Goal: Information Seeking & Learning: Learn about a topic

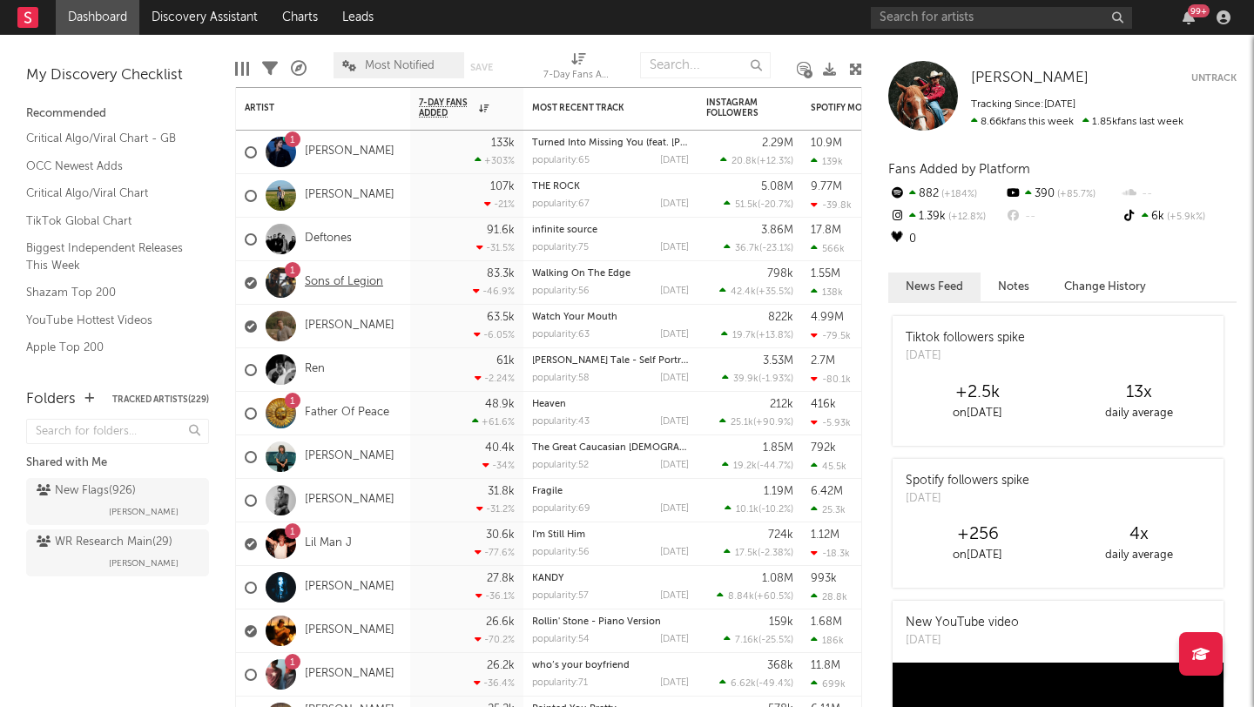
click at [334, 278] on link "Sons of Legion" at bounding box center [344, 282] width 78 height 15
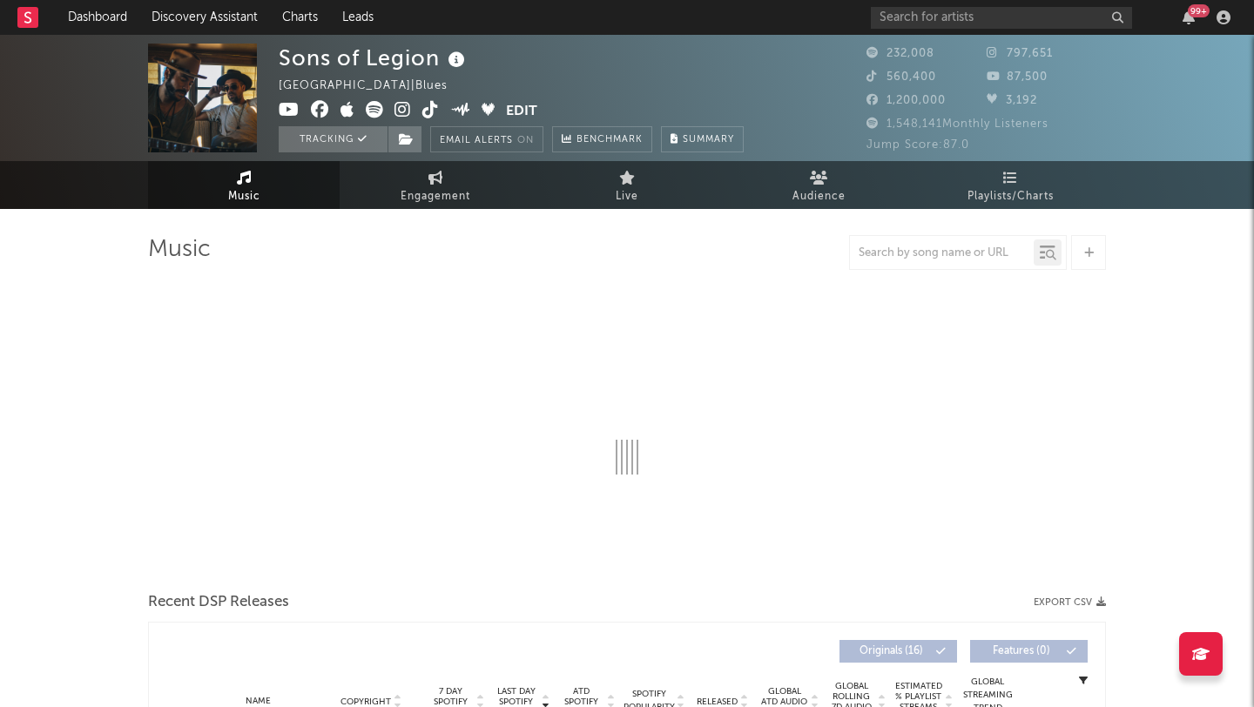
select select "6m"
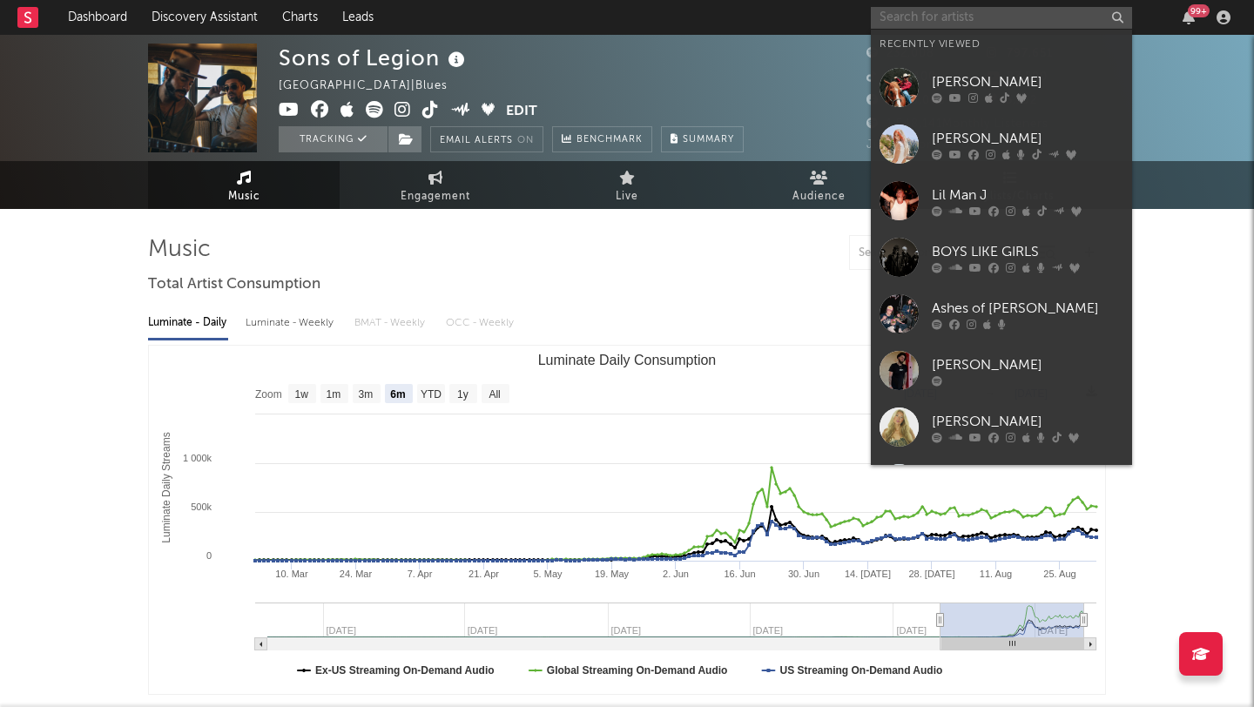
click at [906, 20] on input "text" at bounding box center [1001, 18] width 261 height 22
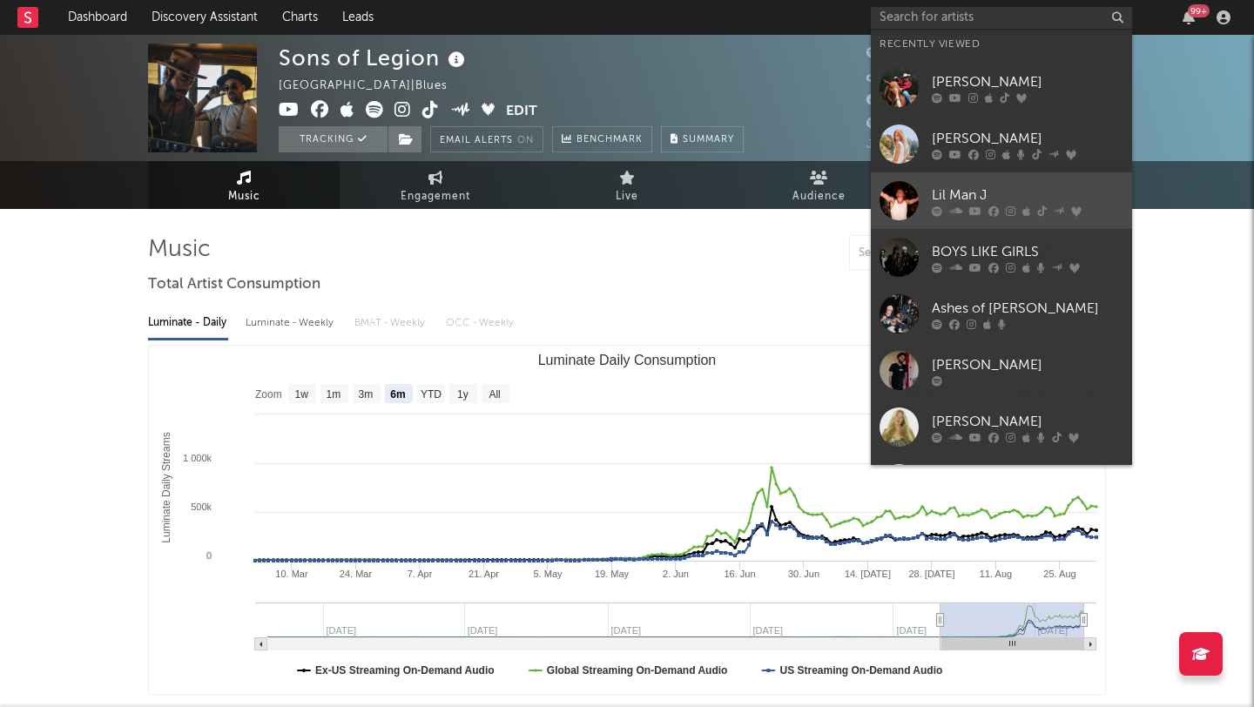
click at [1009, 185] on div "Lil Man J" at bounding box center [1028, 195] width 192 height 21
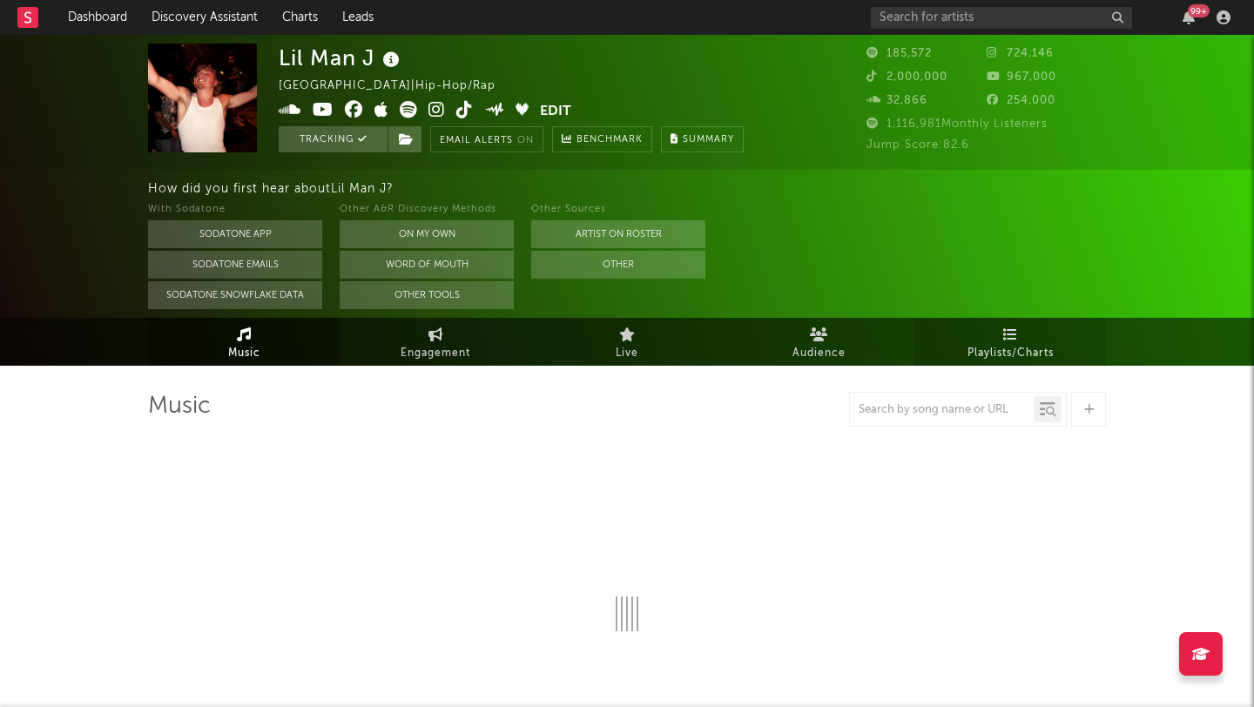
select select "6m"
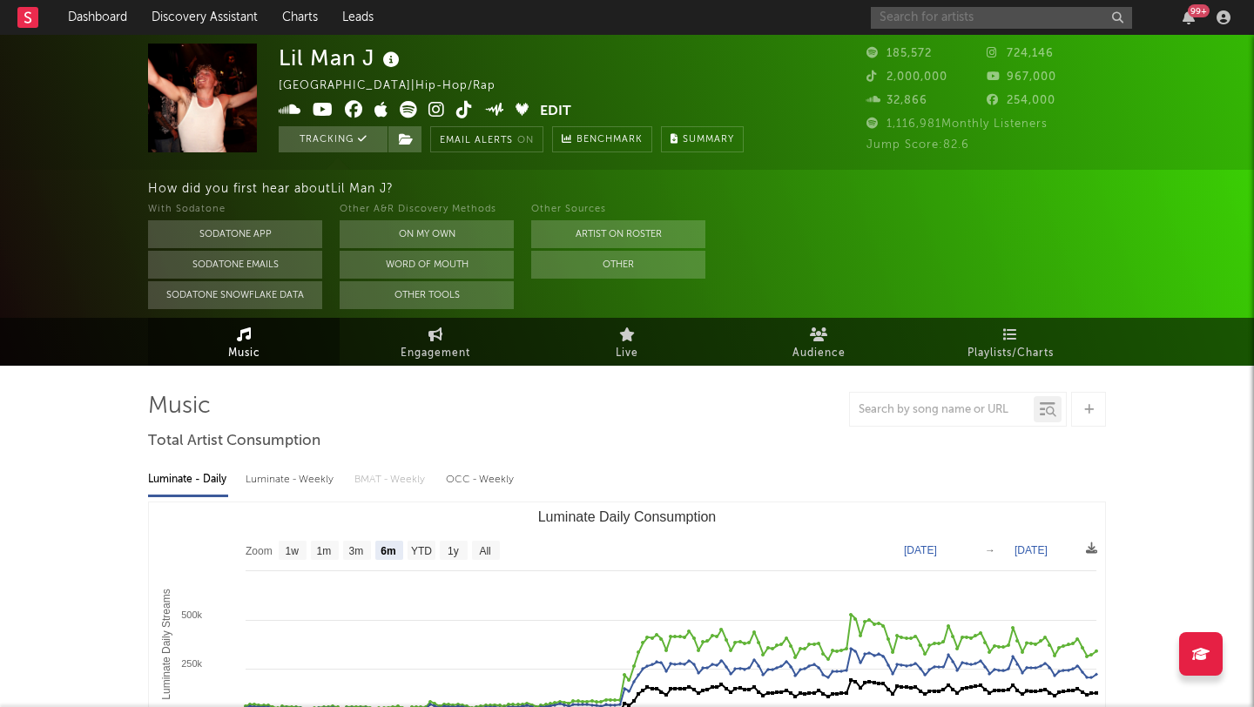
click at [934, 18] on input "text" at bounding box center [1001, 18] width 261 height 22
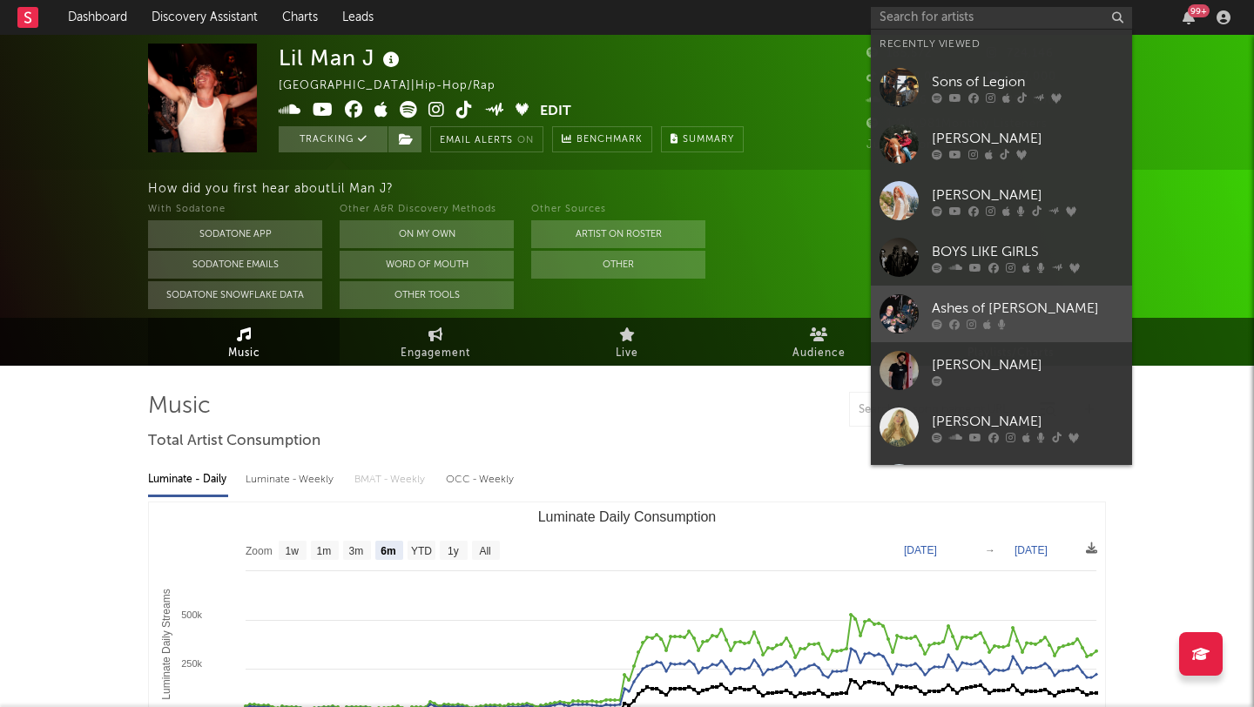
click at [1074, 301] on div "Ashes of [PERSON_NAME]" at bounding box center [1028, 308] width 192 height 21
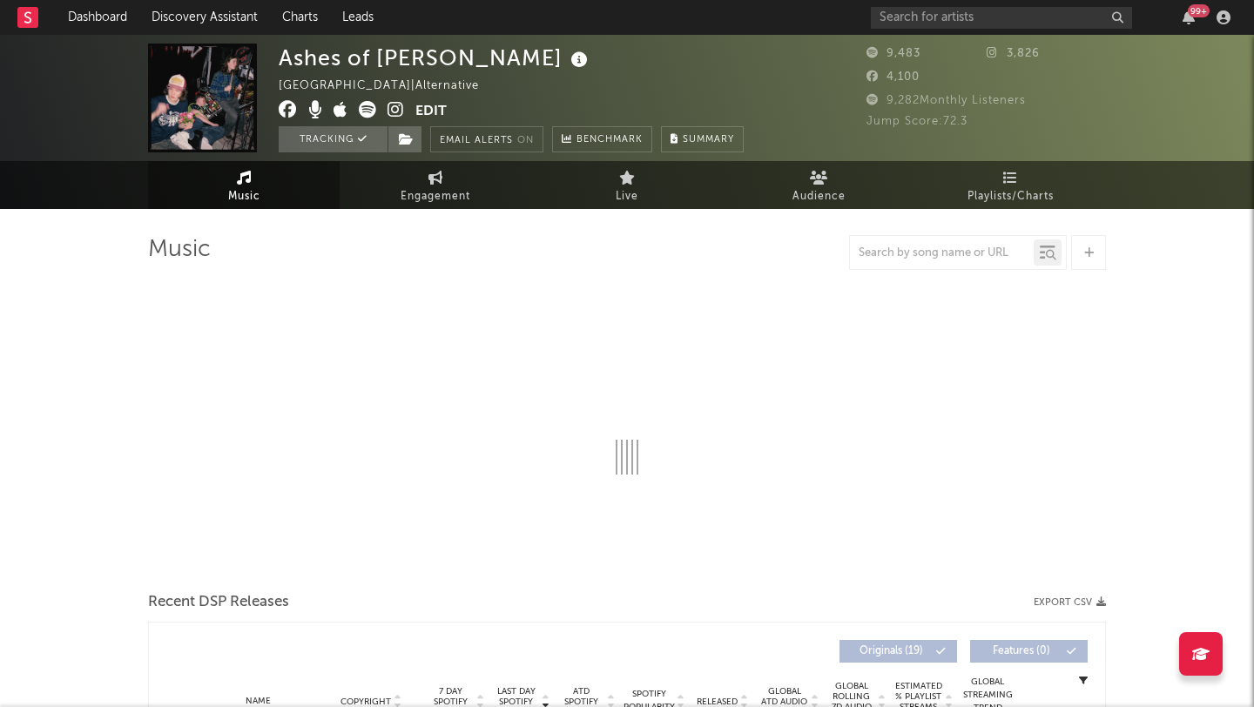
select select "6m"
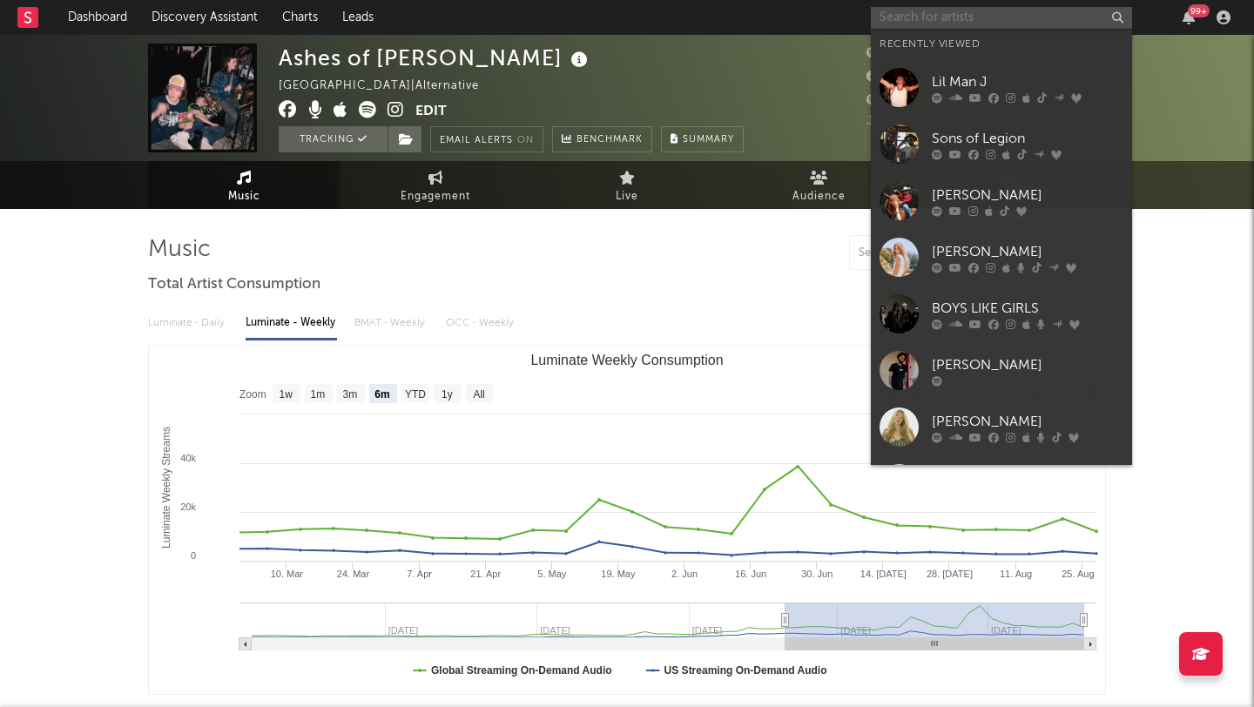
click at [928, 18] on input "text" at bounding box center [1001, 18] width 261 height 22
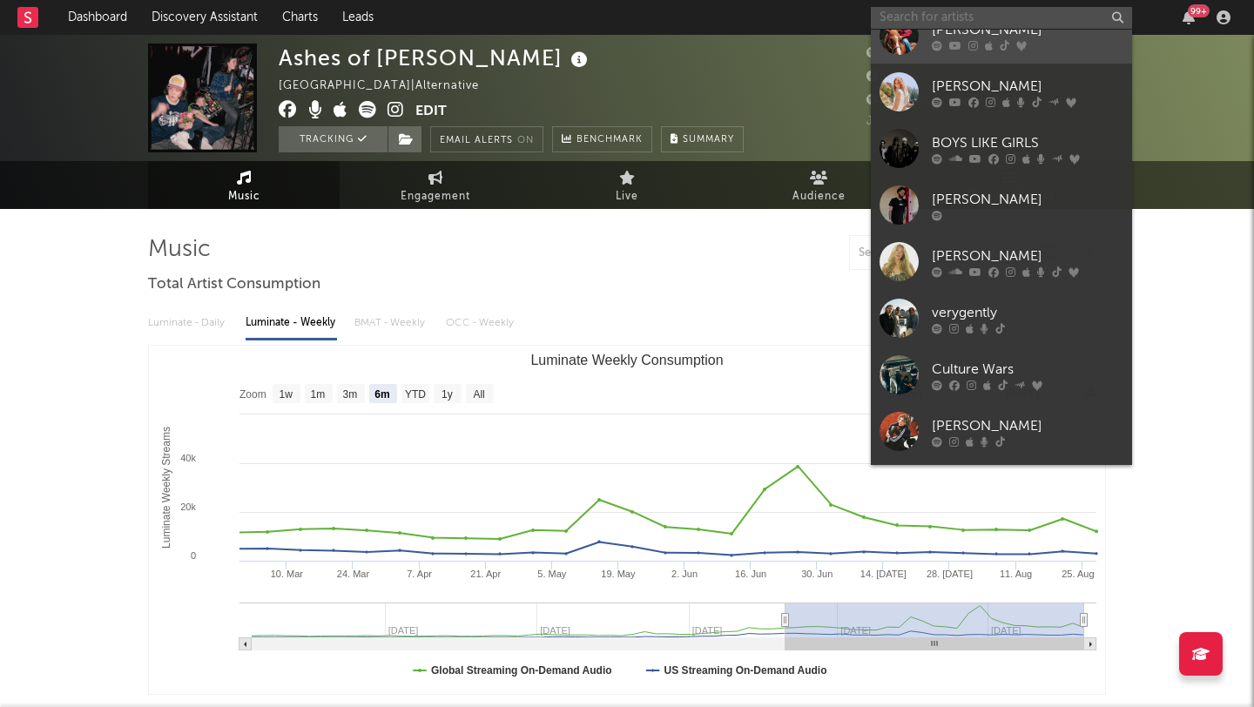
scroll to position [167, 0]
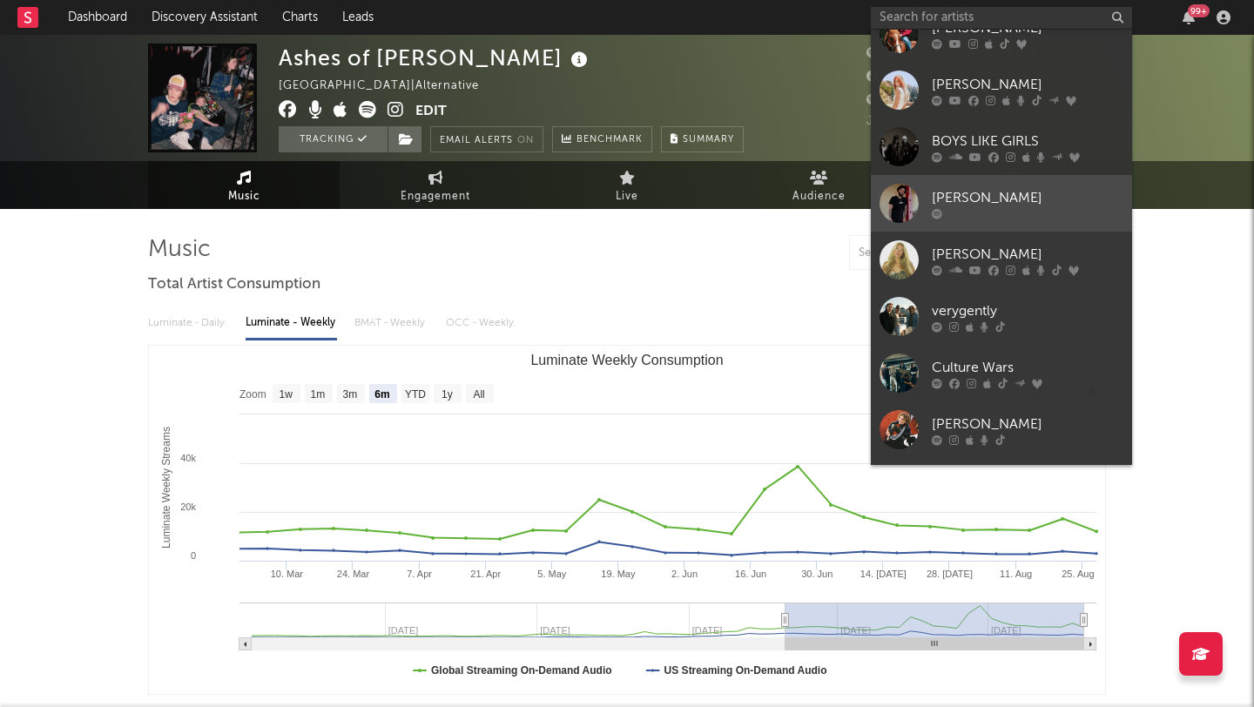
click at [1080, 195] on div "[PERSON_NAME]" at bounding box center [1028, 197] width 192 height 21
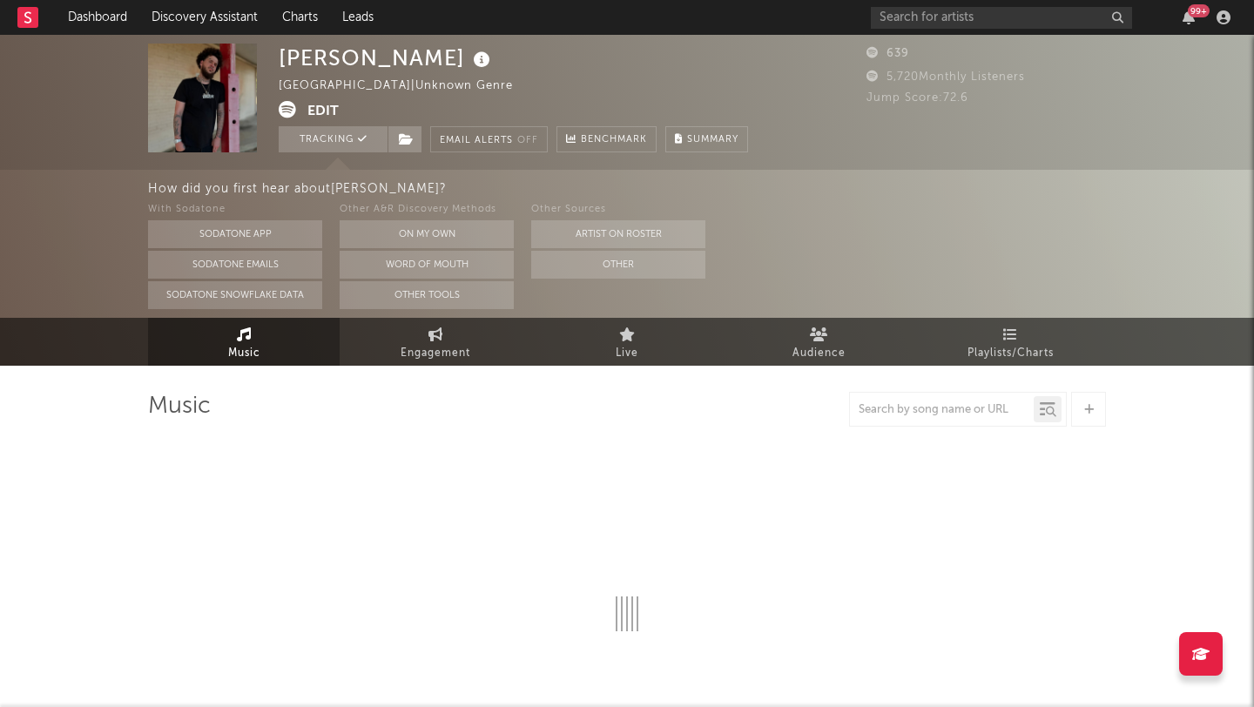
select select "1w"
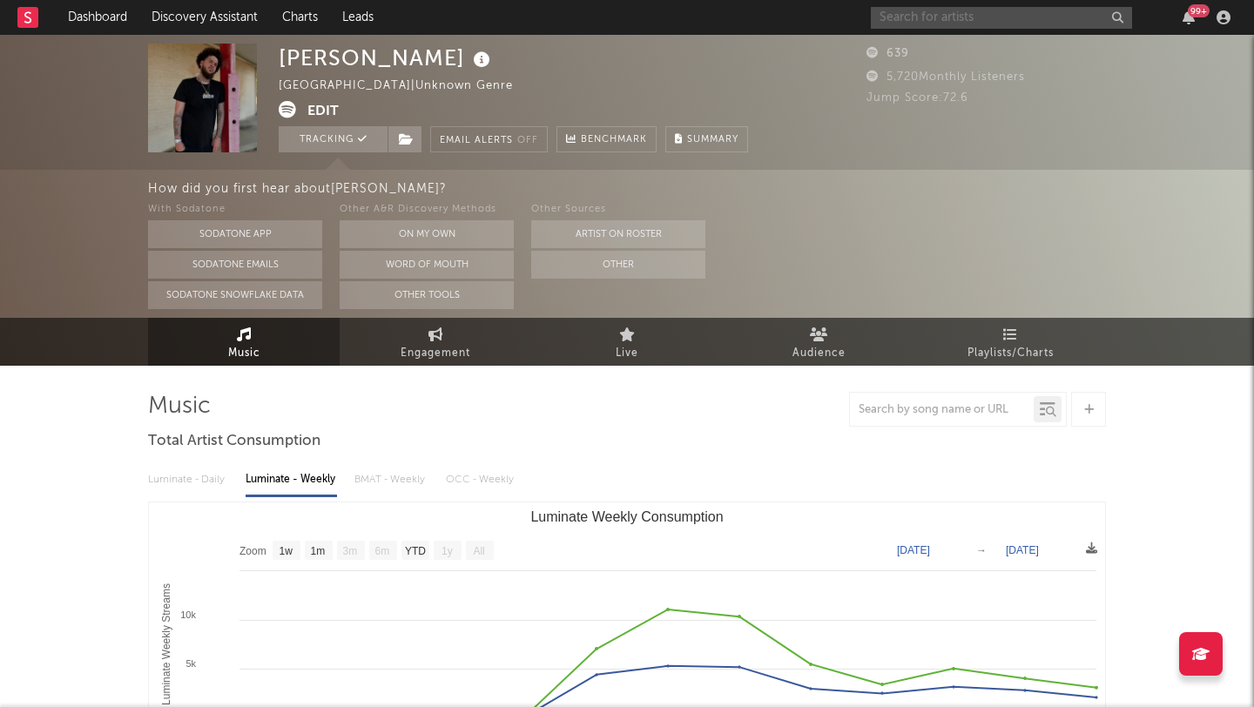
click at [933, 19] on input "text" at bounding box center [1001, 18] width 261 height 22
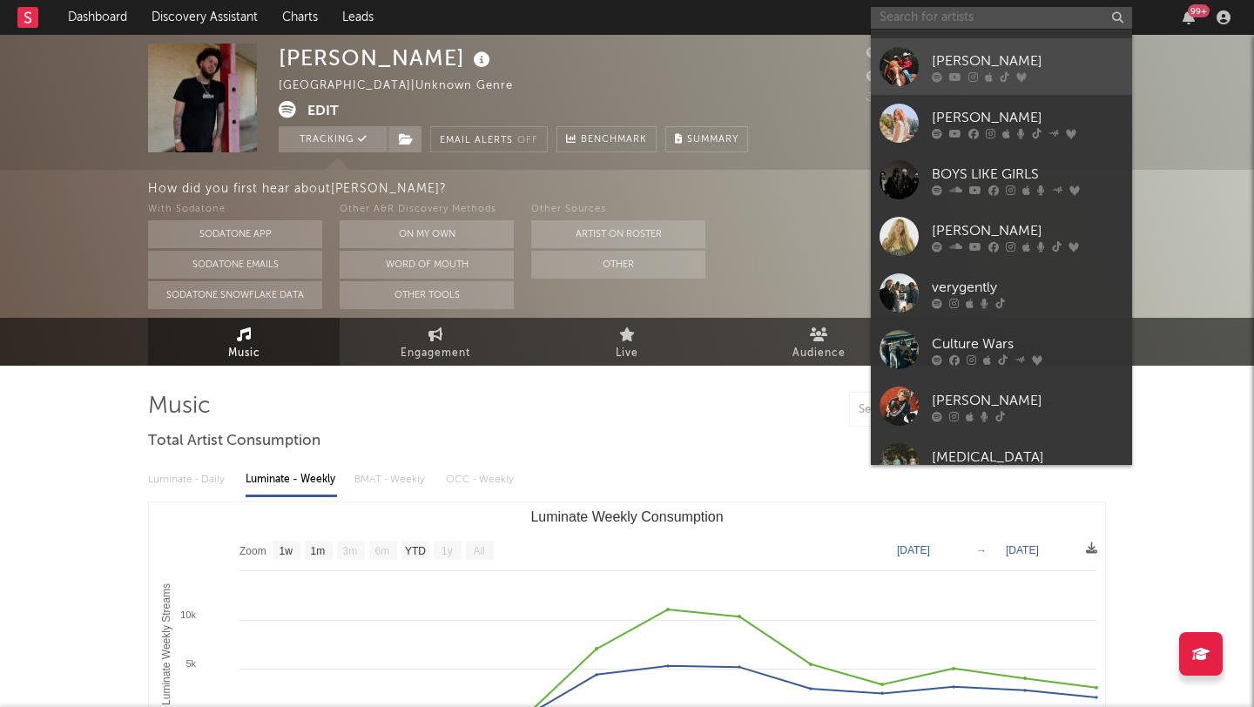
scroll to position [197, 0]
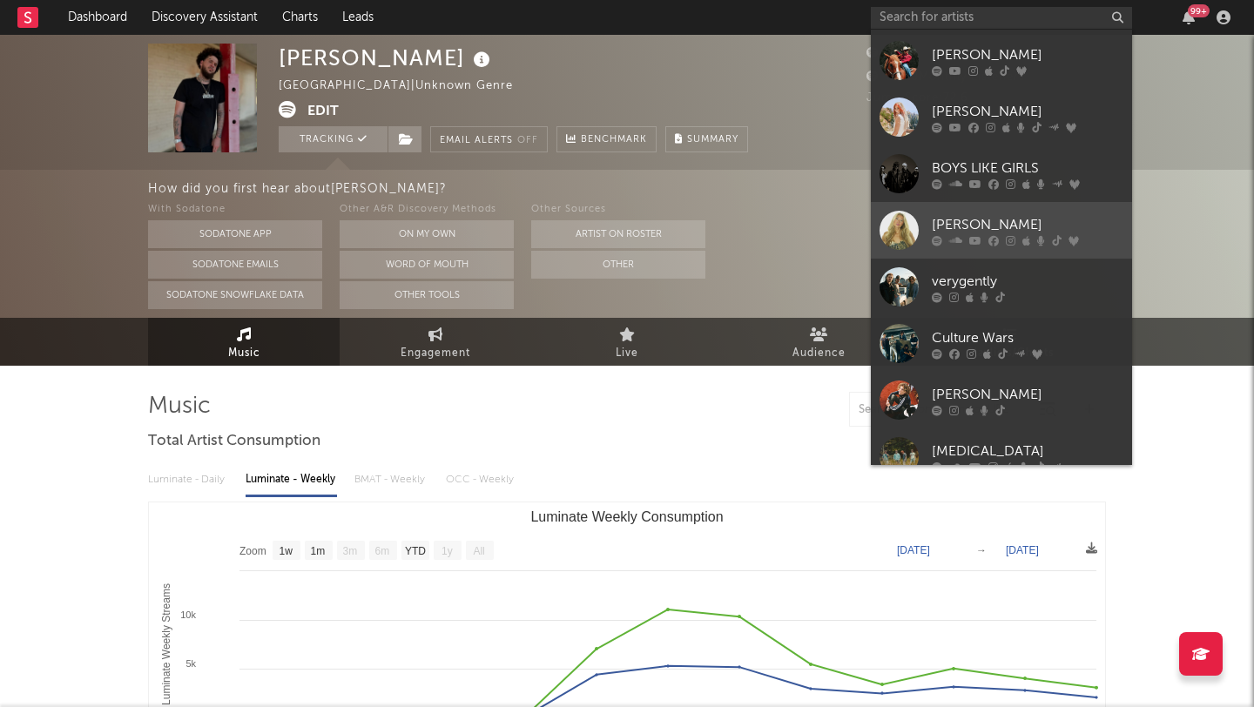
click at [1075, 211] on link "[PERSON_NAME]" at bounding box center [1001, 230] width 261 height 57
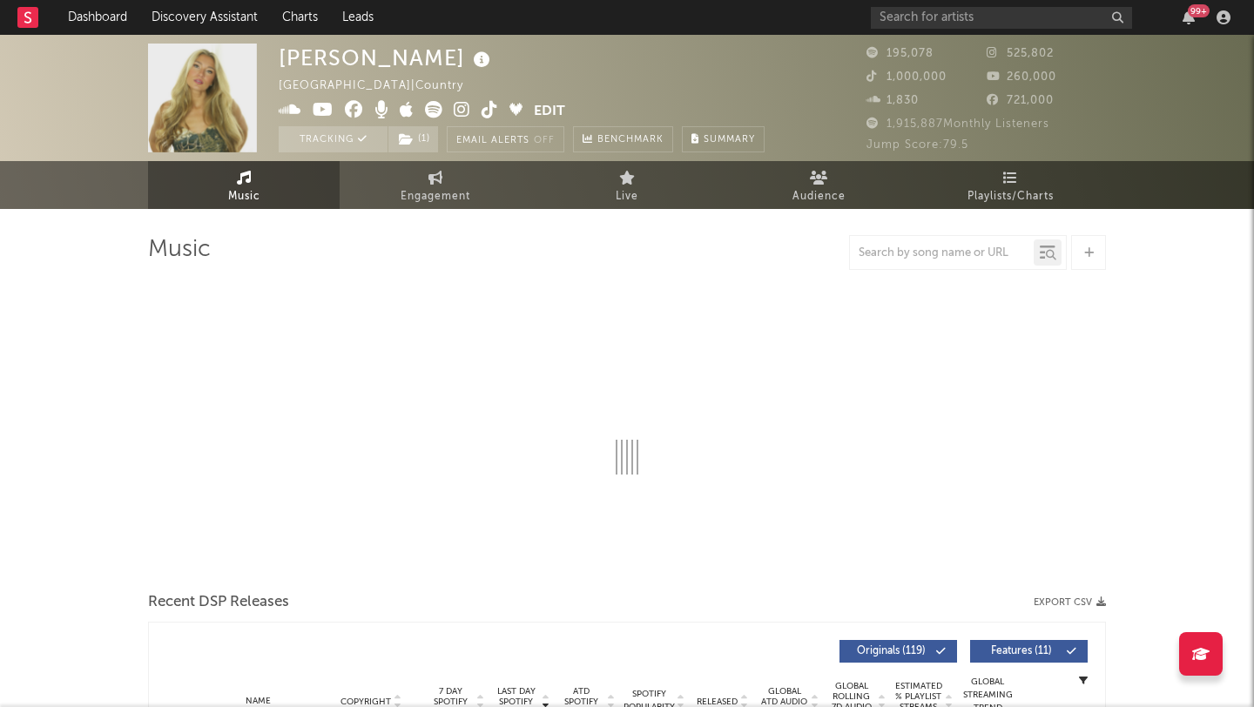
select select "6m"
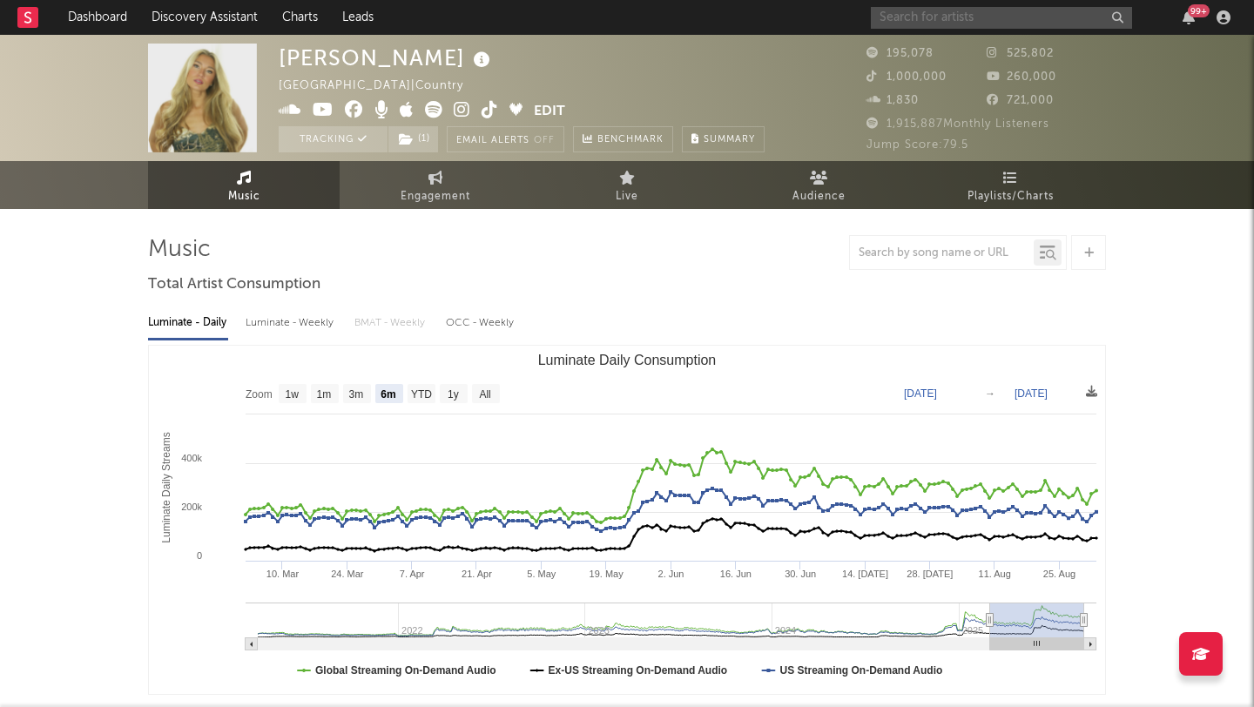
click at [930, 21] on input "text" at bounding box center [1001, 18] width 261 height 22
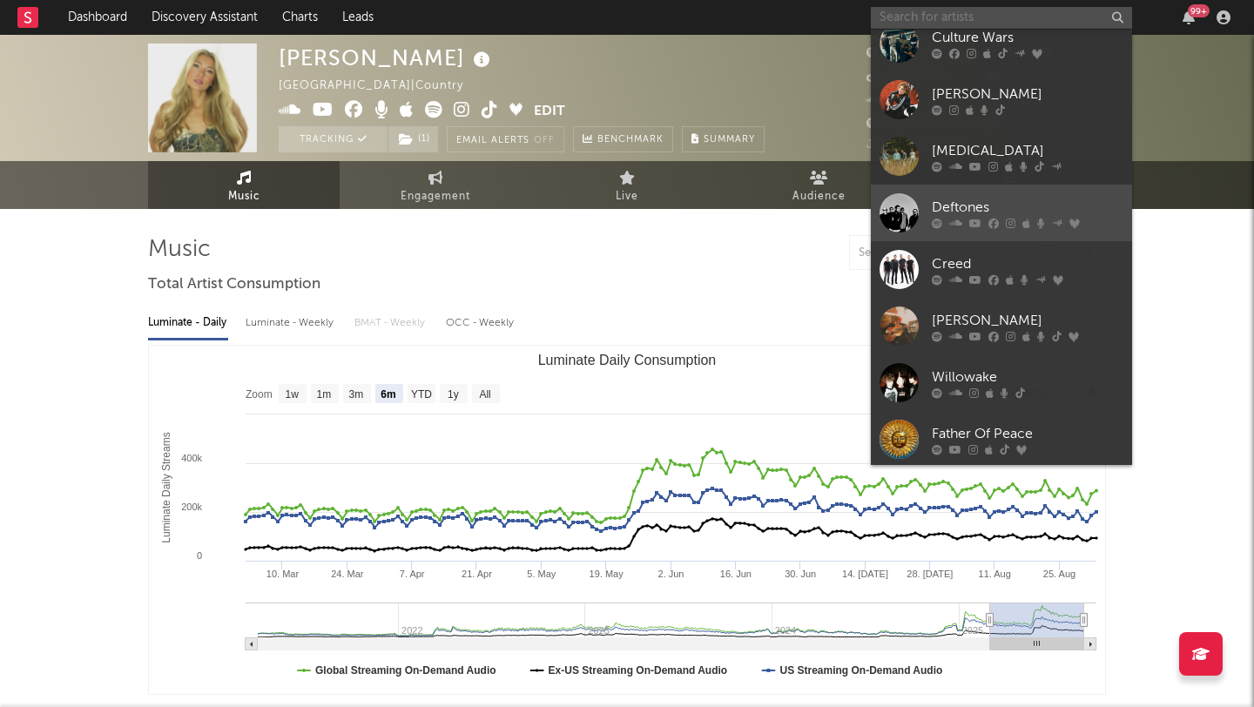
scroll to position [501, 0]
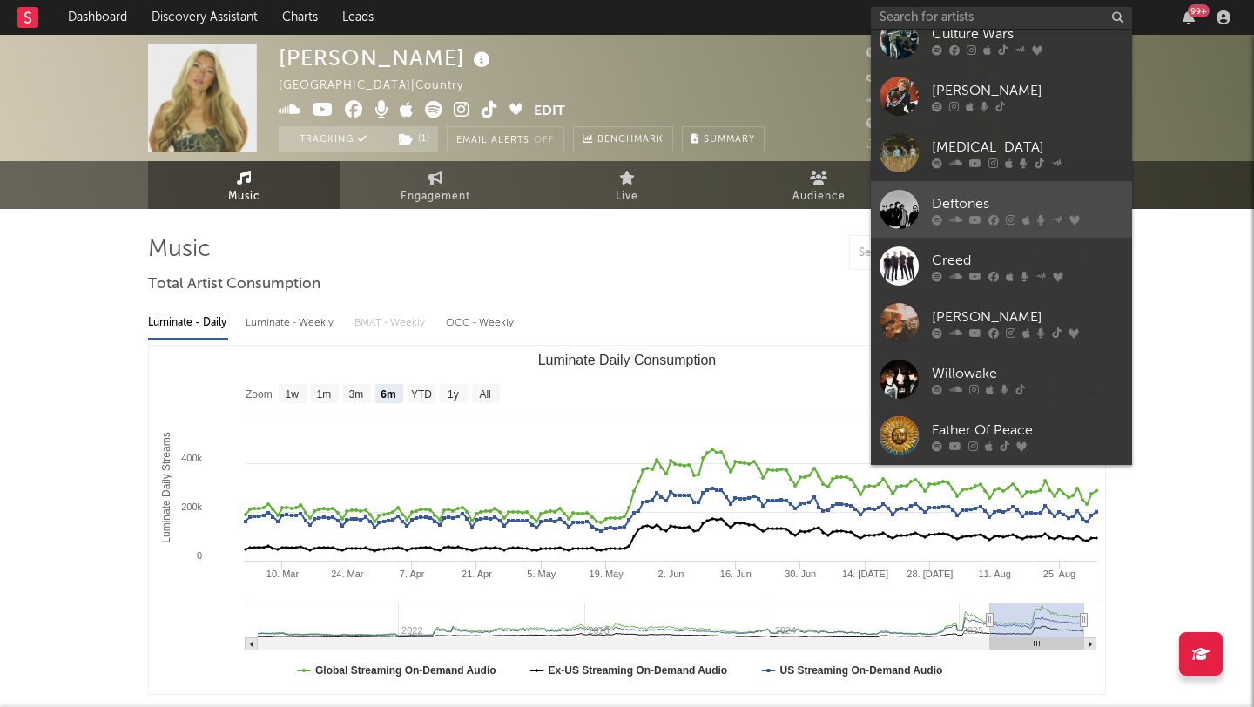
click at [1092, 206] on div "Deftones" at bounding box center [1028, 203] width 192 height 21
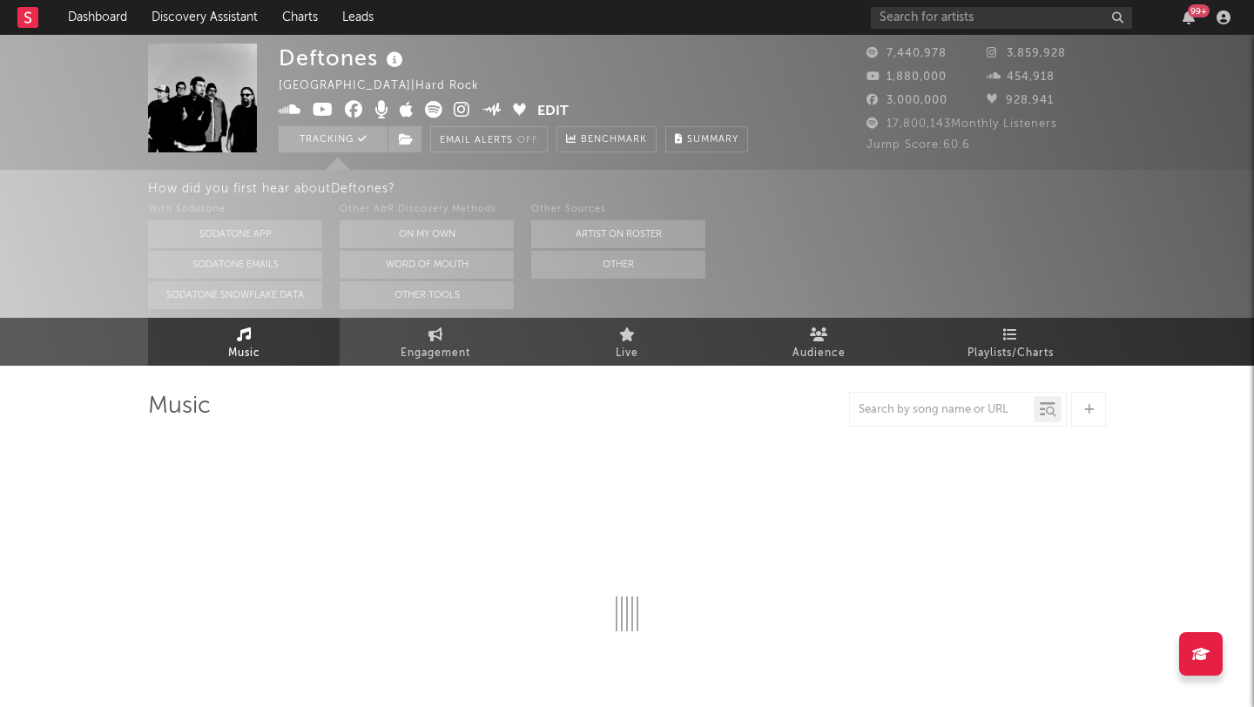
select select "6m"
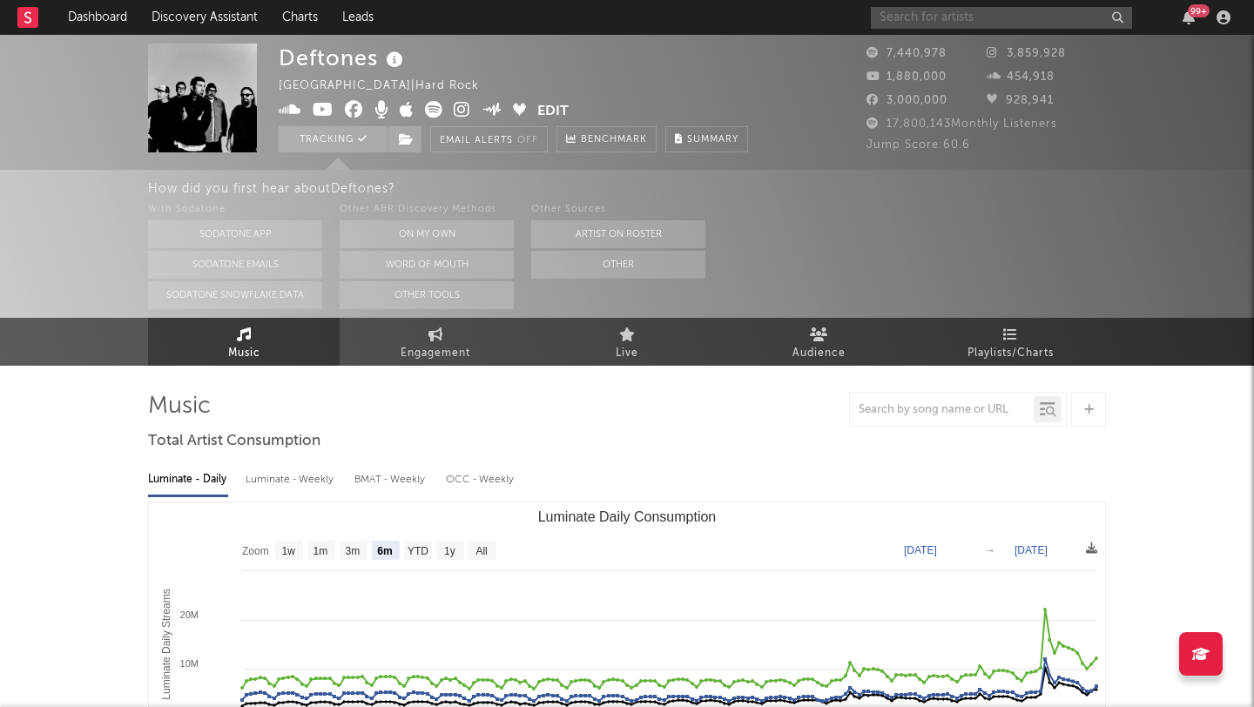
click at [931, 20] on input "text" at bounding box center [1001, 18] width 261 height 22
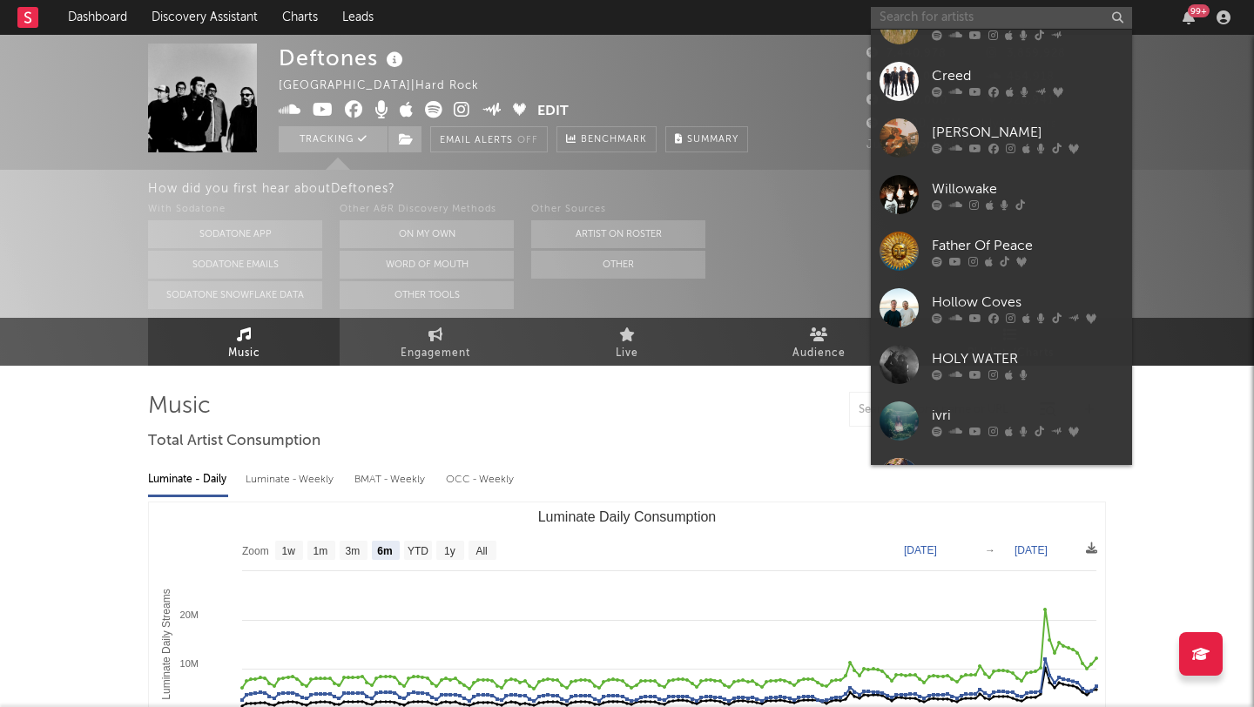
scroll to position [687, 0]
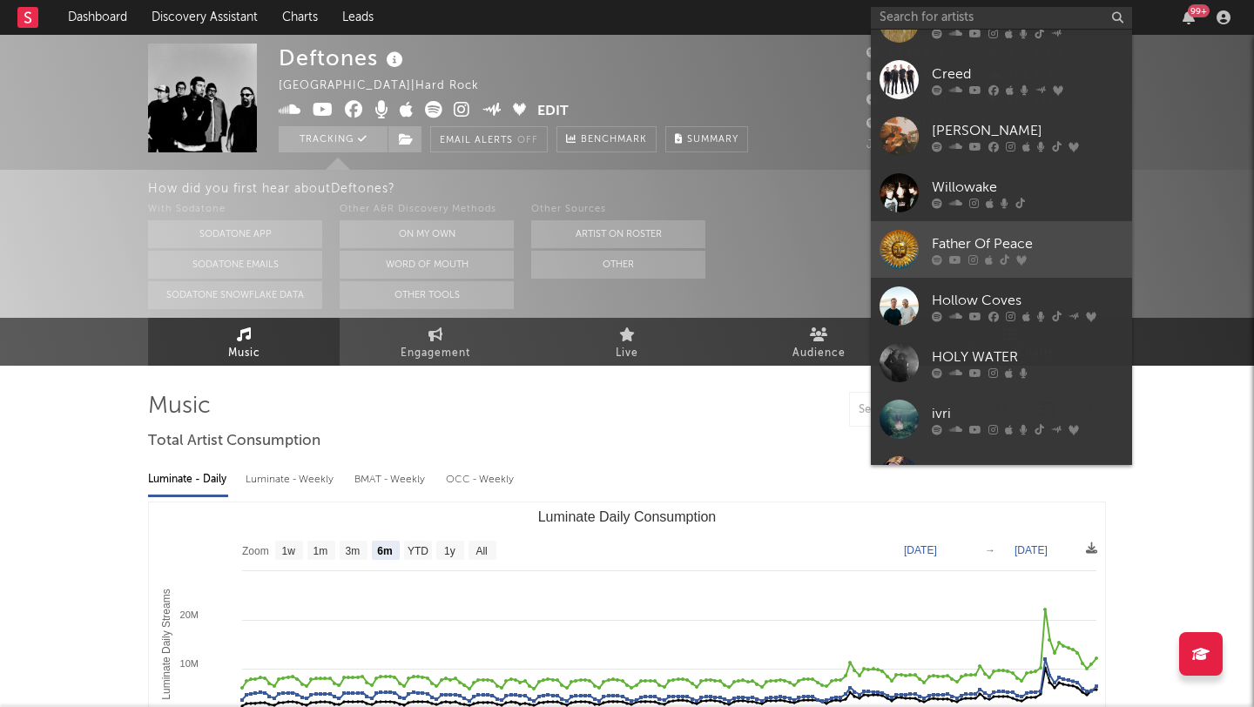
click at [1083, 239] on div "Father Of Peace" at bounding box center [1028, 243] width 192 height 21
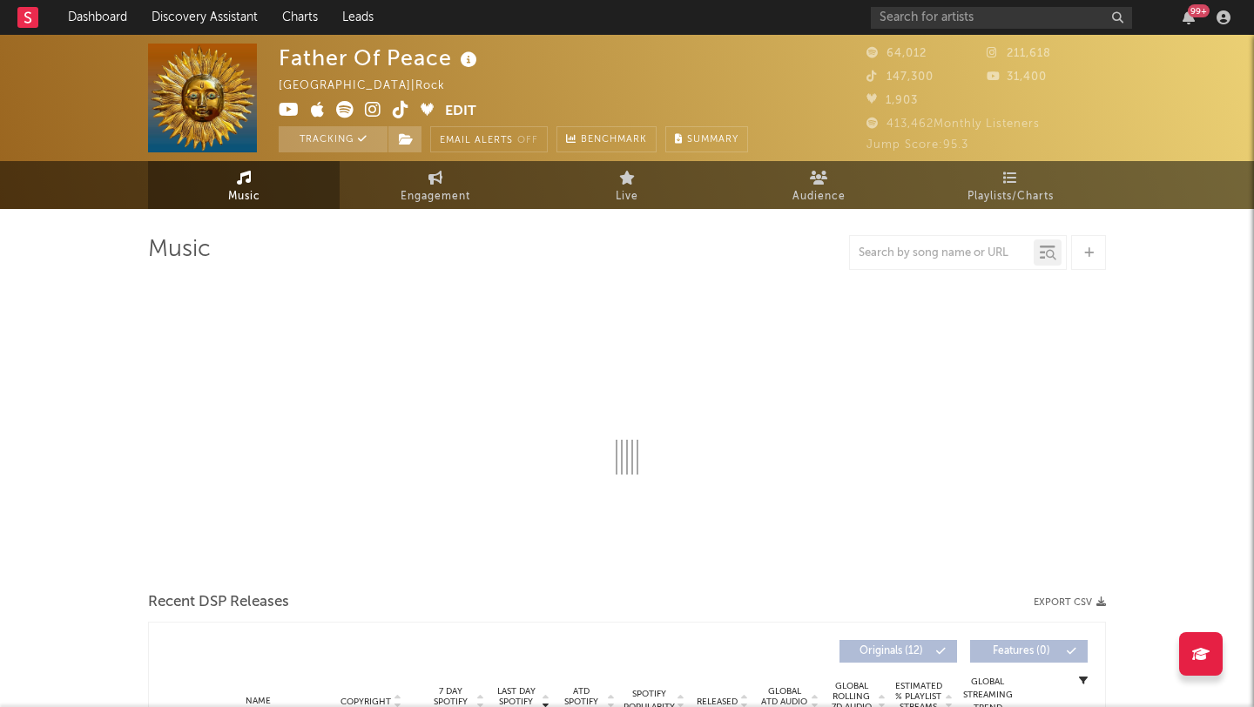
select select "6m"
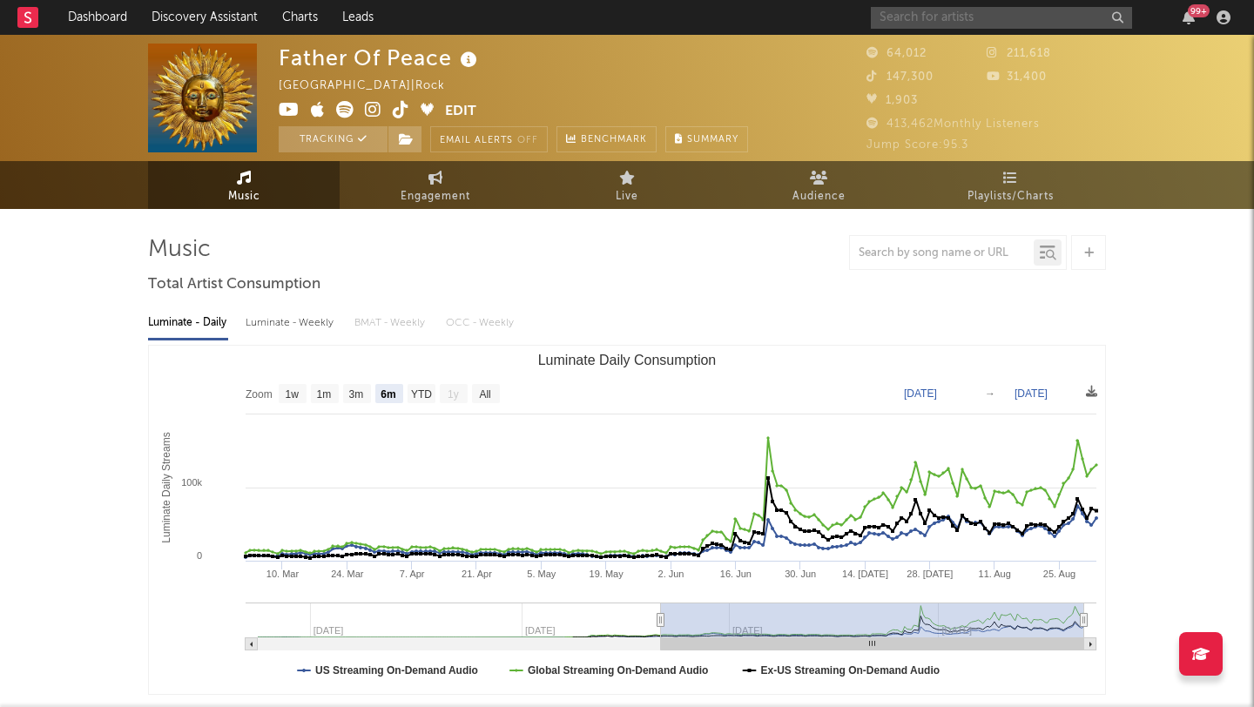
click at [953, 19] on input "text" at bounding box center [1001, 18] width 261 height 22
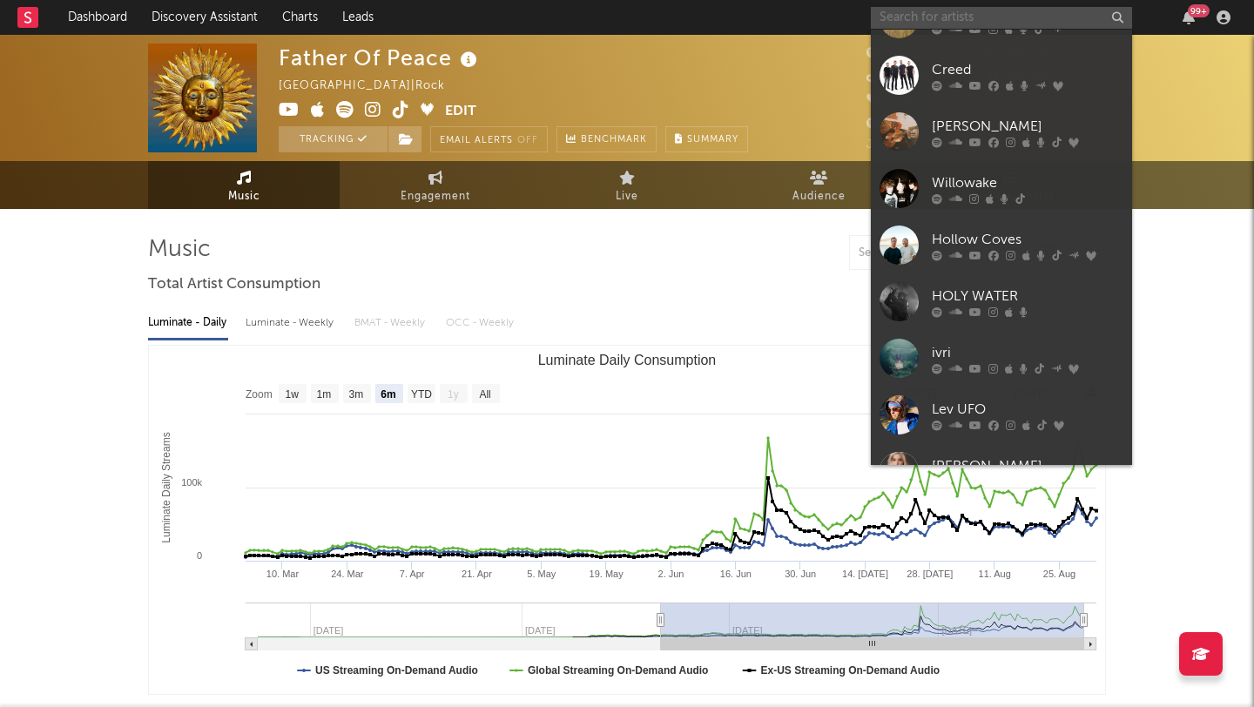
scroll to position [758, 0]
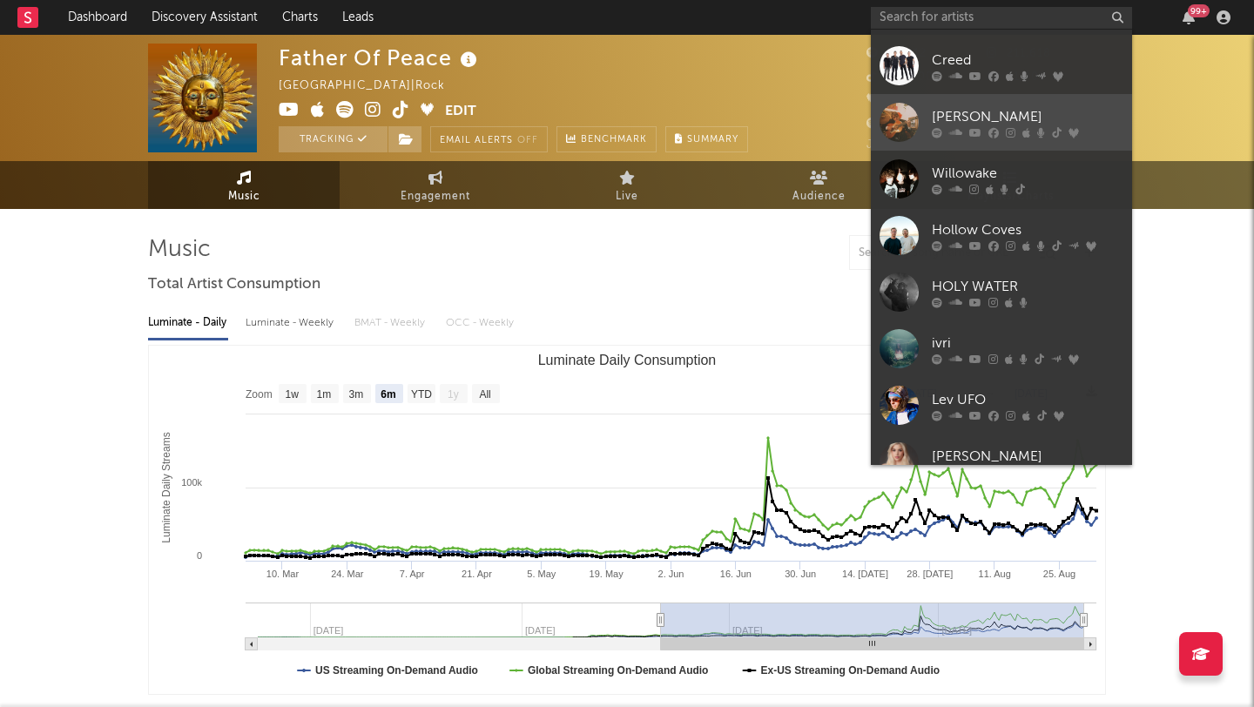
click at [1091, 112] on div "[PERSON_NAME]" at bounding box center [1028, 116] width 192 height 21
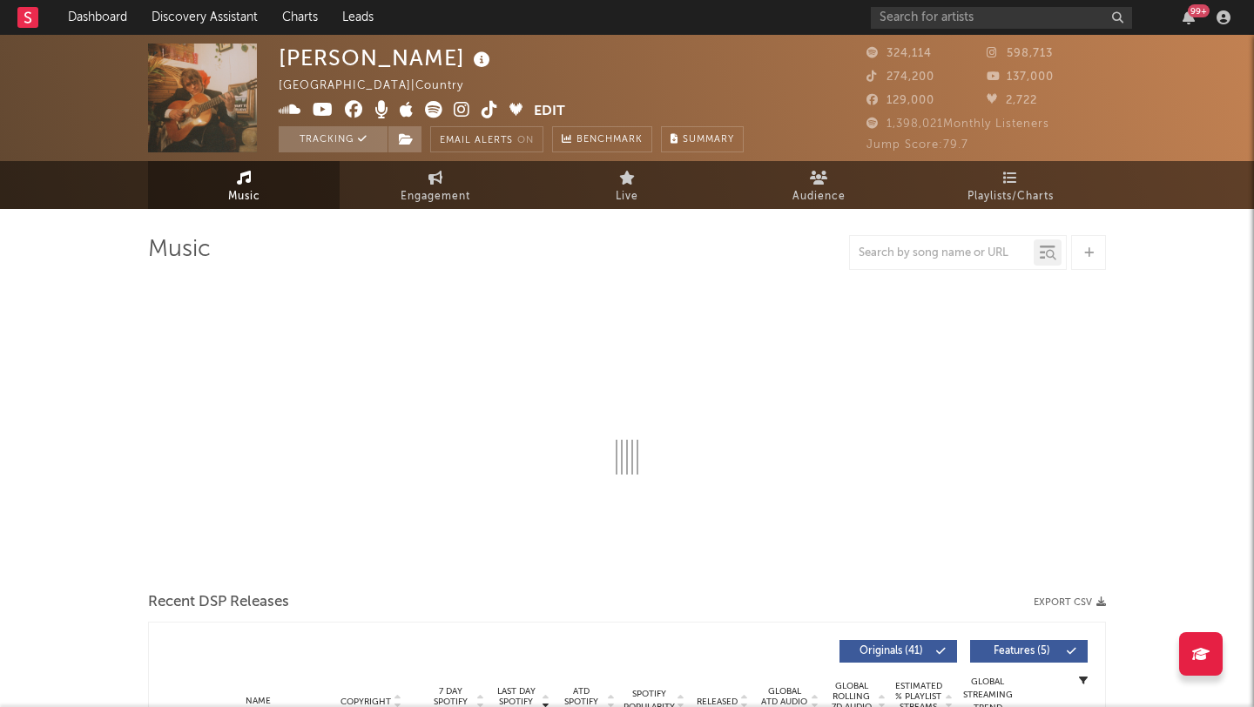
select select "6m"
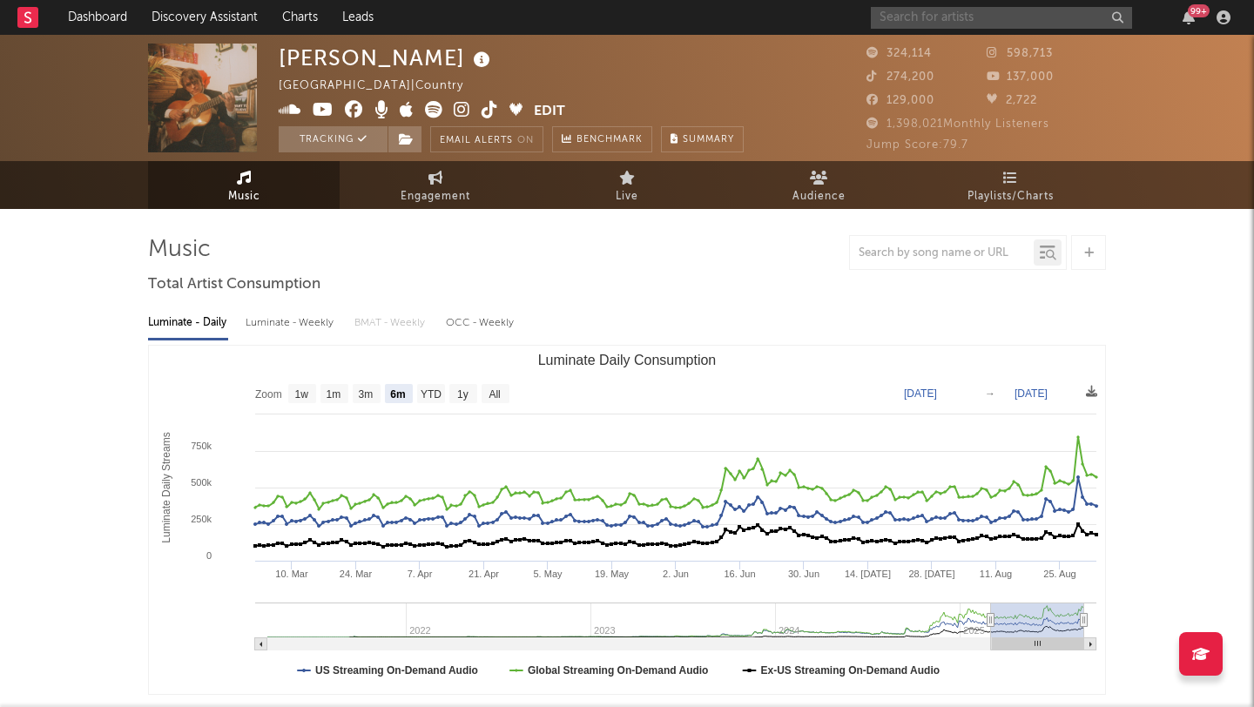
click at [933, 15] on input "text" at bounding box center [1001, 18] width 261 height 22
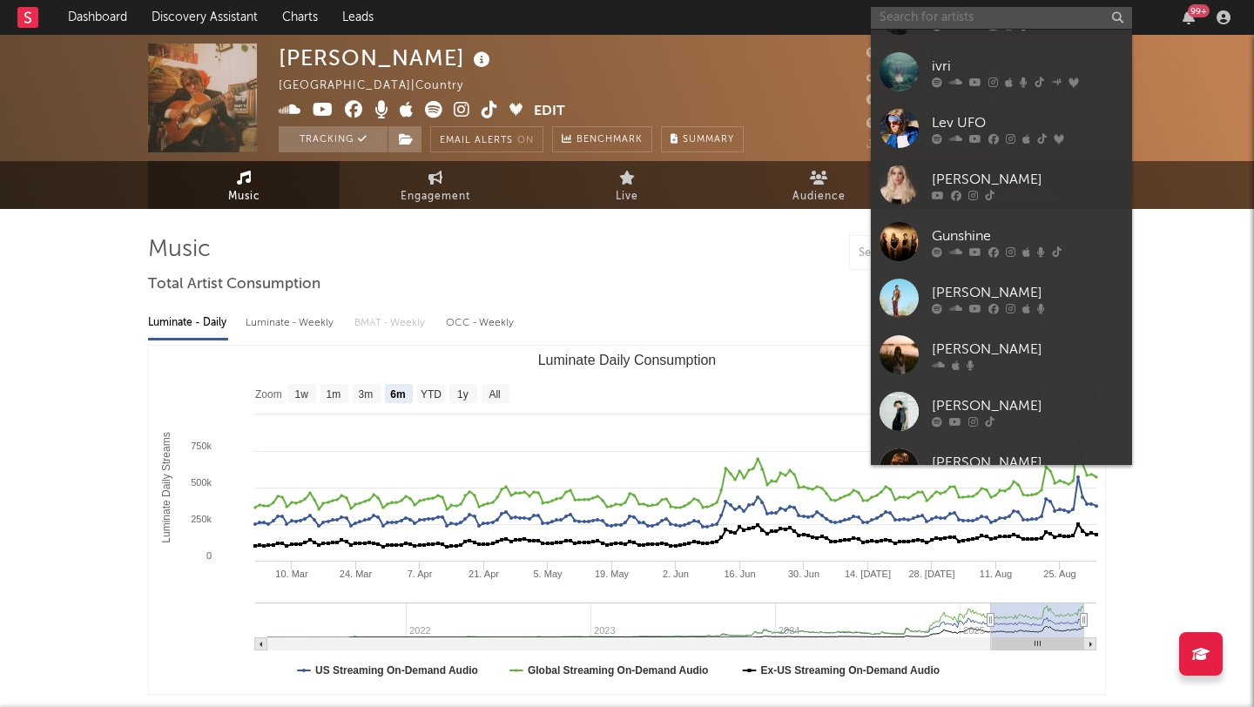
scroll to position [1036, 0]
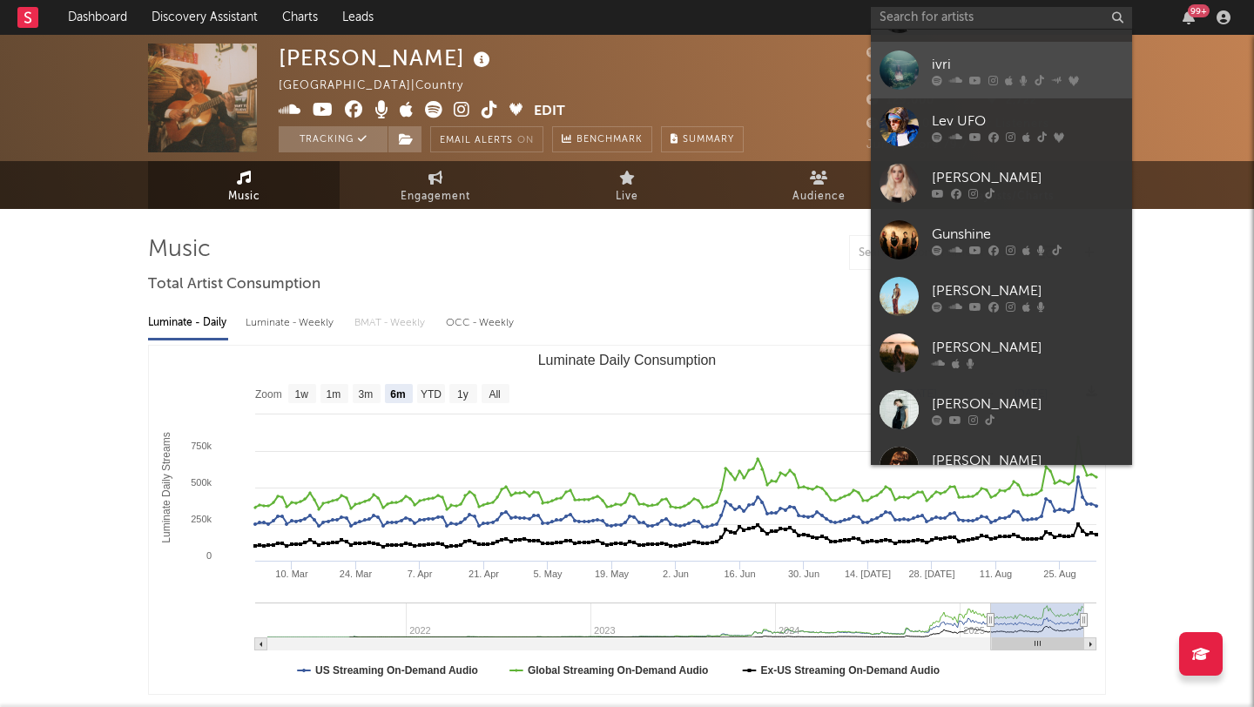
click at [1065, 51] on link "ivri" at bounding box center [1001, 70] width 261 height 57
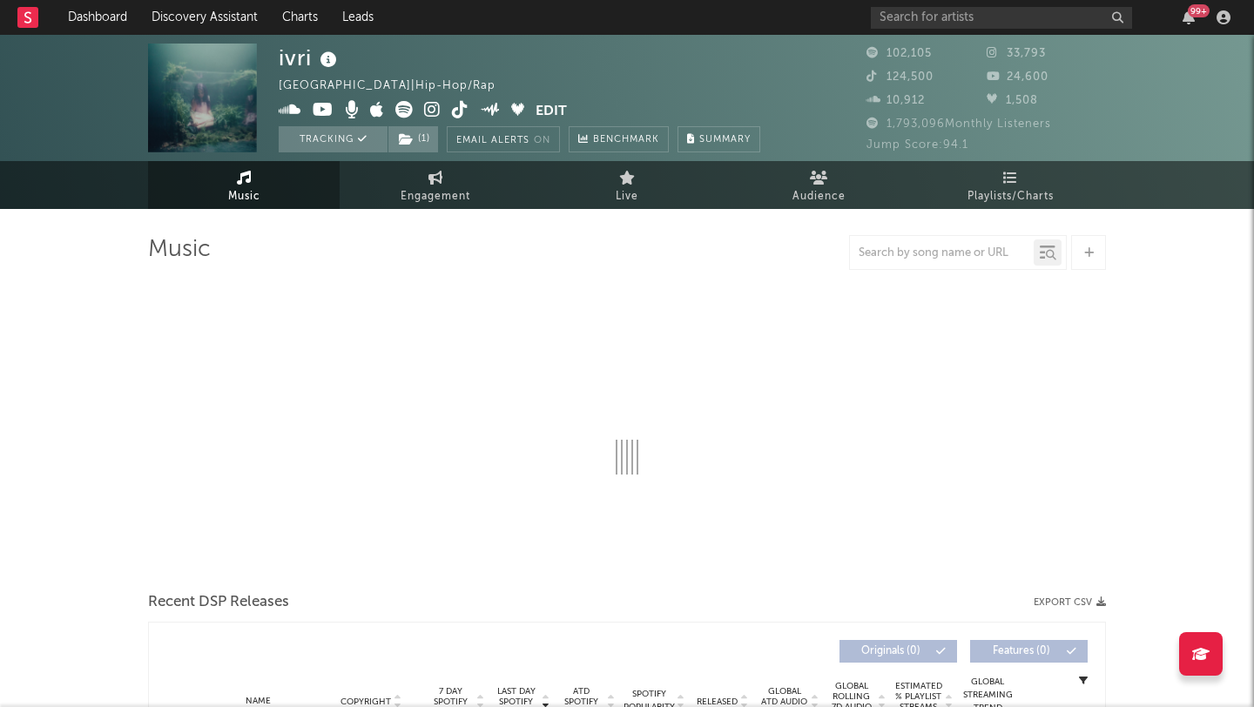
select select "6m"
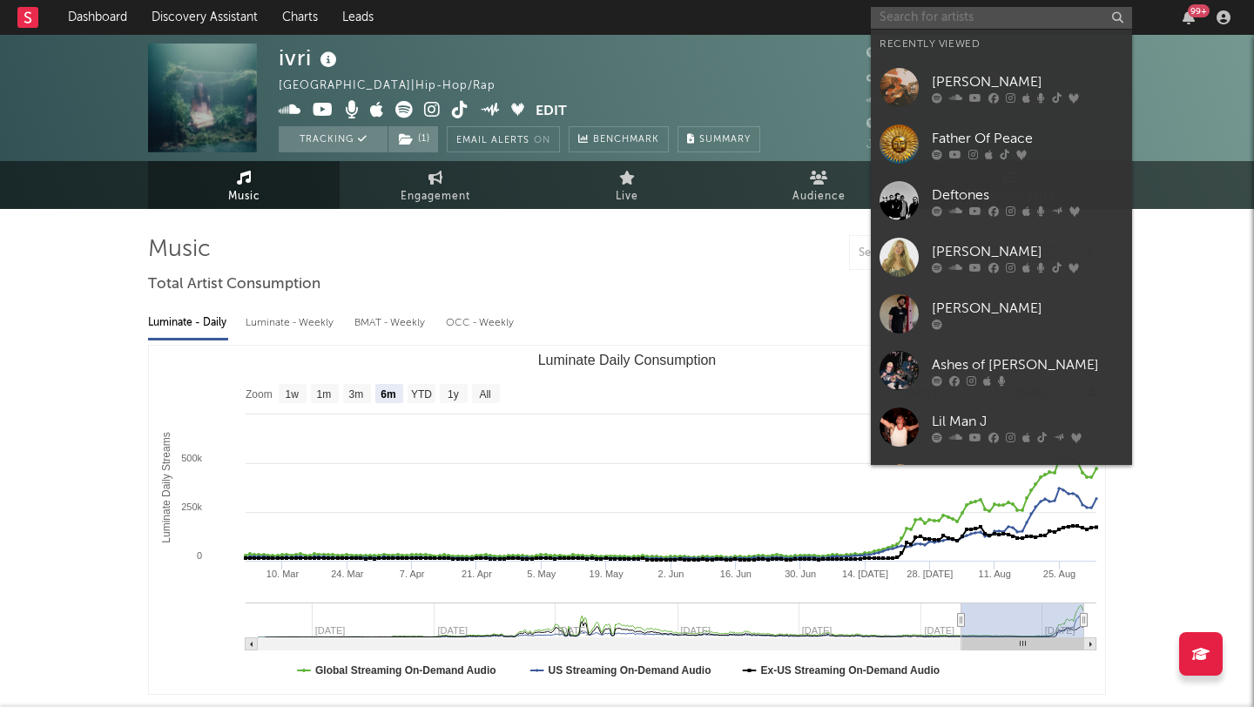
click at [944, 15] on input "text" at bounding box center [1001, 18] width 261 height 22
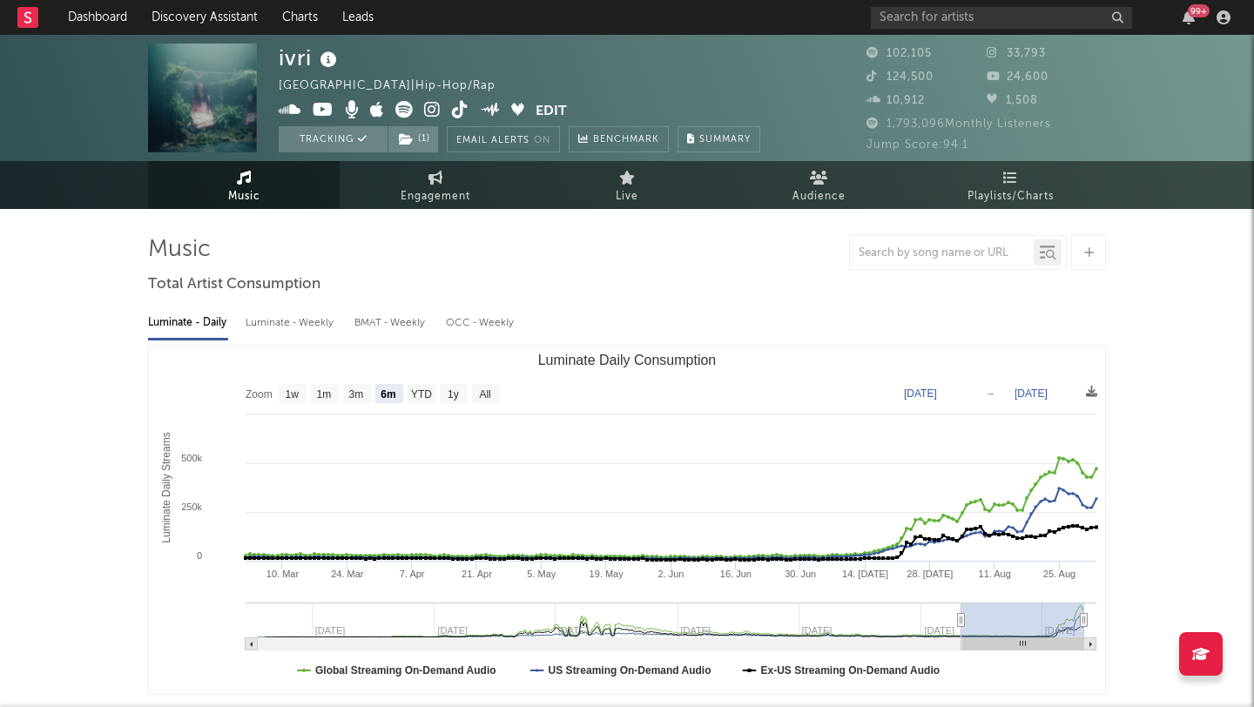
click at [934, 20] on input "text" at bounding box center [1001, 18] width 261 height 22
